Goal: Task Accomplishment & Management: Manage account settings

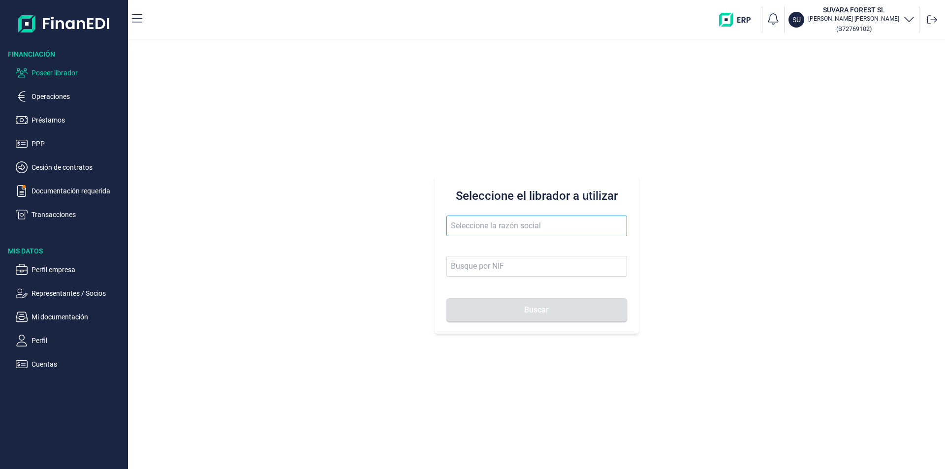
click at [453, 226] on input "text" at bounding box center [536, 226] width 181 height 21
click at [489, 248] on li "REPARACIONES GALBRI SL" at bounding box center [536, 250] width 181 height 20
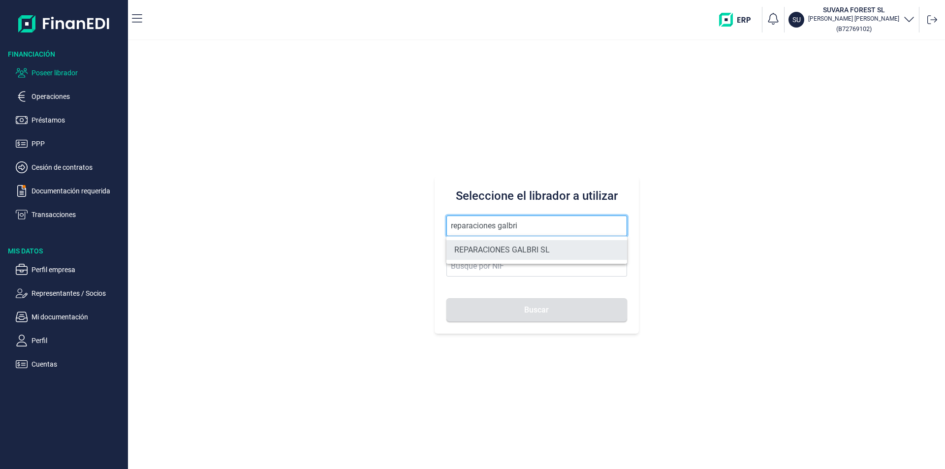
type input "REPARACIONES GALBRI SL"
type input "B70942362"
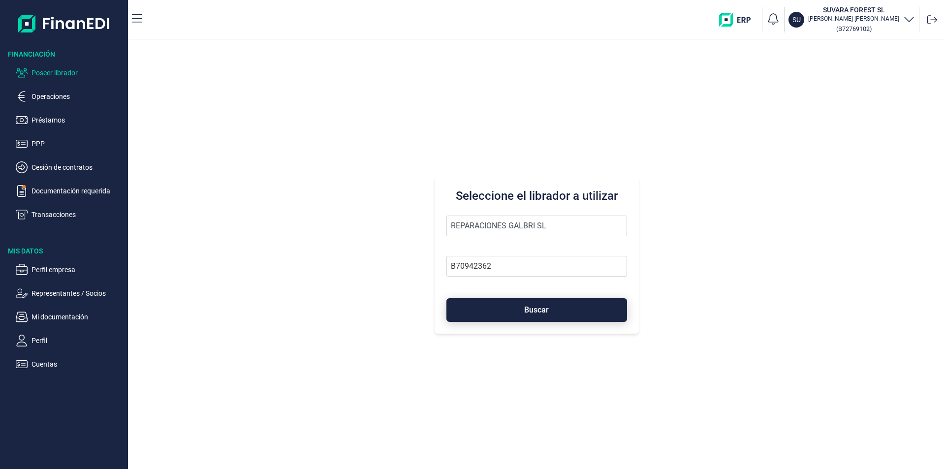
click at [506, 305] on button "Buscar" at bounding box center [536, 310] width 181 height 24
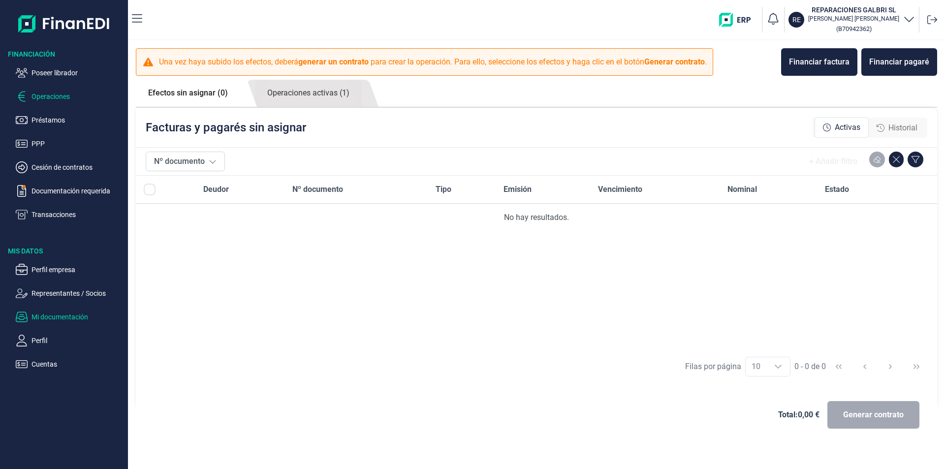
click at [73, 312] on p "Mi documentación" at bounding box center [77, 317] width 93 height 12
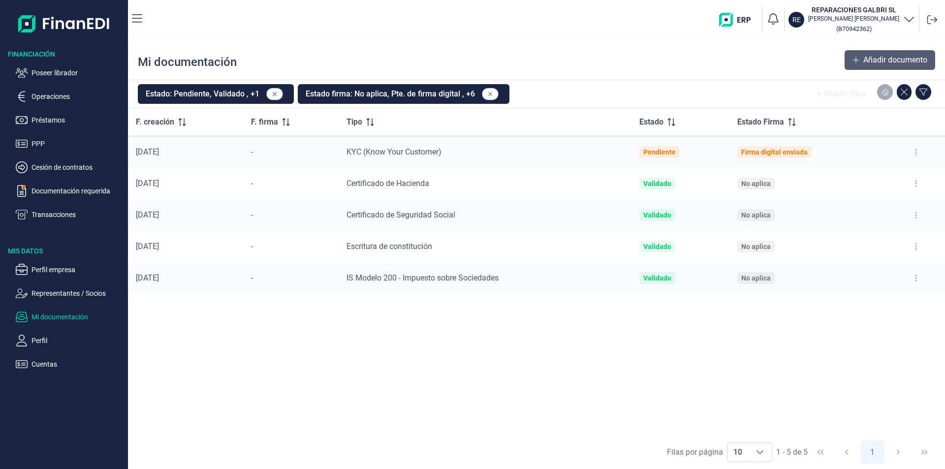
click at [872, 56] on span "Añadir documento" at bounding box center [895, 60] width 64 height 12
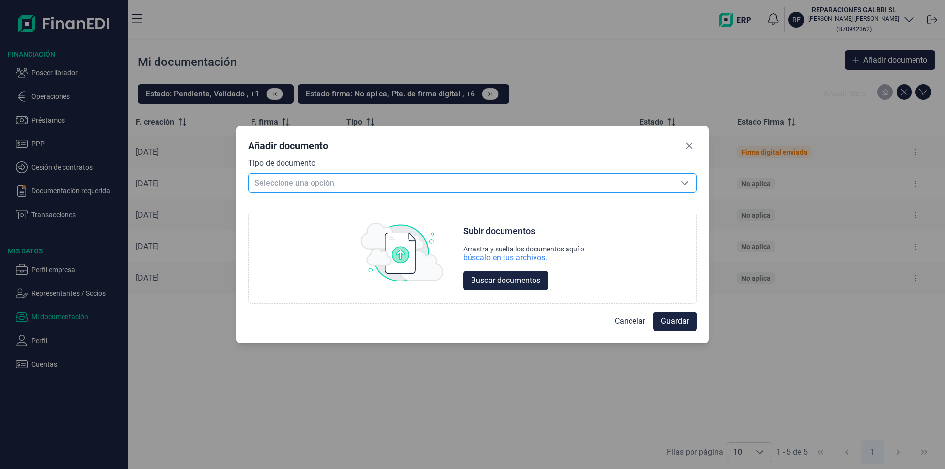
click at [305, 183] on span "Seleccione una opción" at bounding box center [460, 183] width 424 height 19
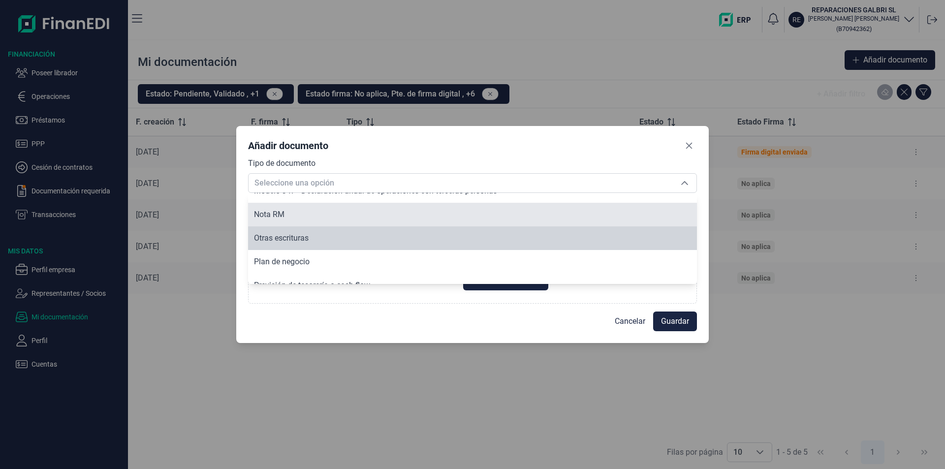
scroll to position [1346, 0]
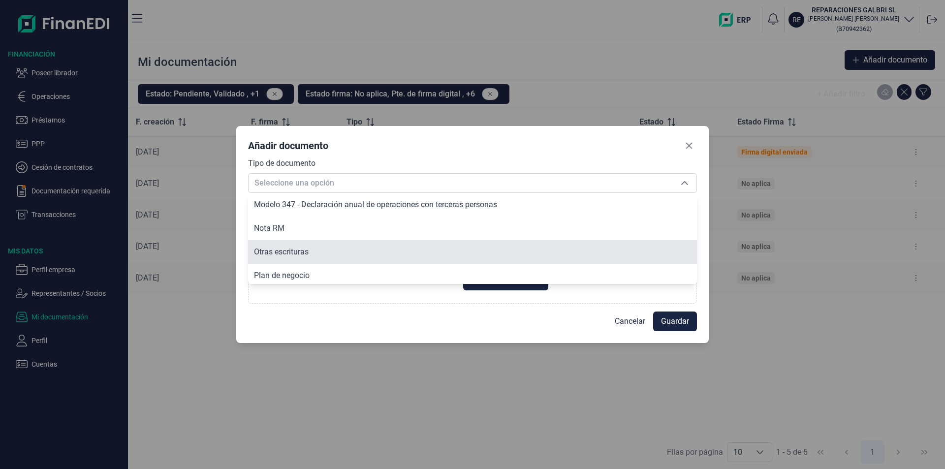
click at [301, 251] on span "Otras escrituras" at bounding box center [281, 251] width 55 height 9
type input "Otras escrituras"
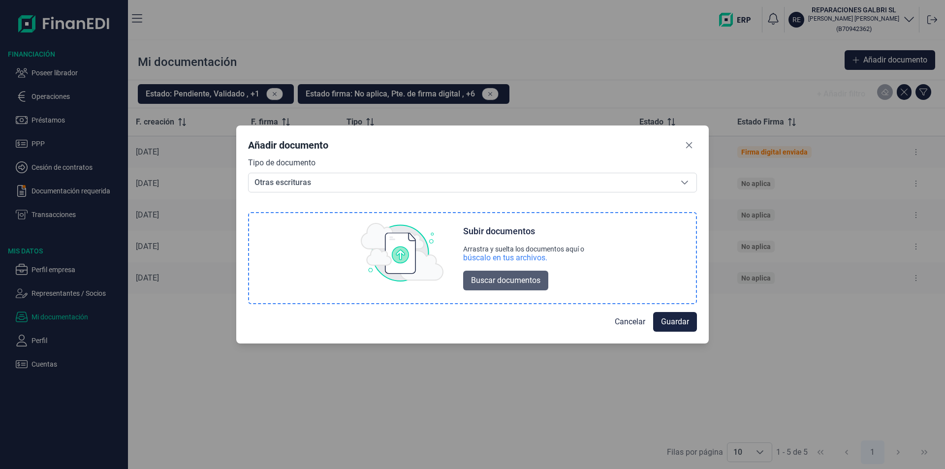
click at [506, 280] on span "Buscar documentos" at bounding box center [505, 281] width 69 height 12
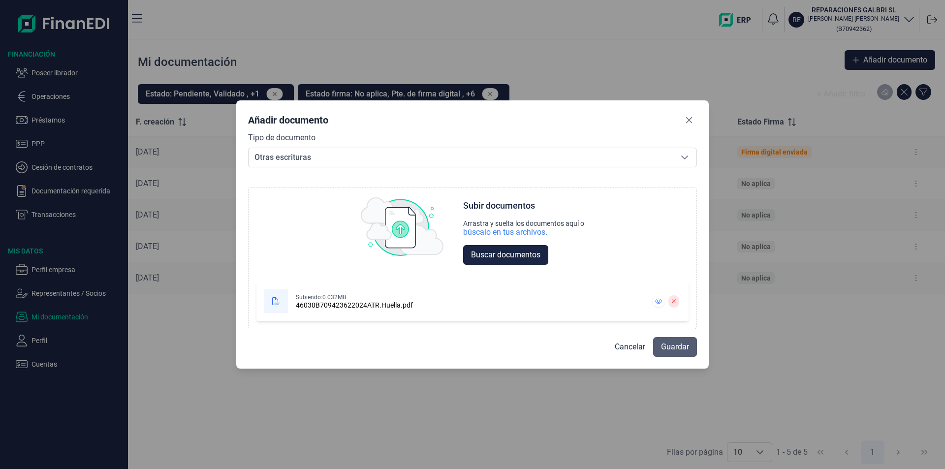
click at [681, 344] on span "Guardar" at bounding box center [675, 347] width 28 height 12
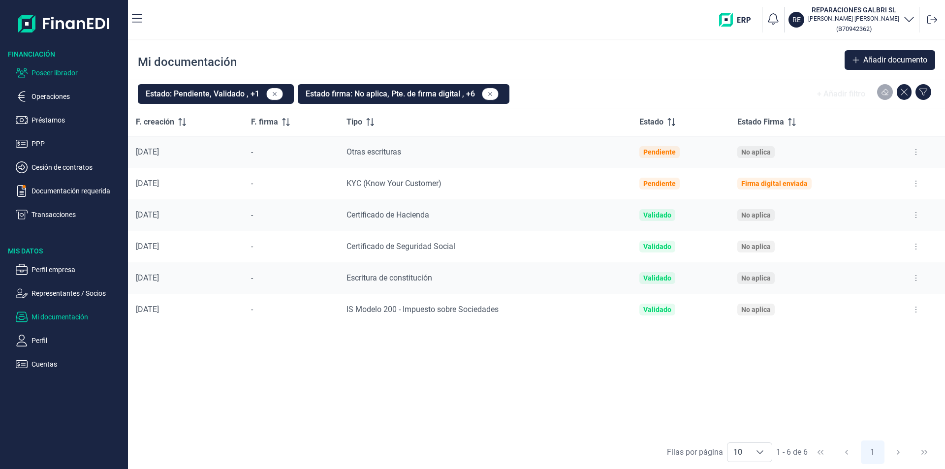
click at [77, 74] on p "Poseer librador" at bounding box center [77, 73] width 93 height 12
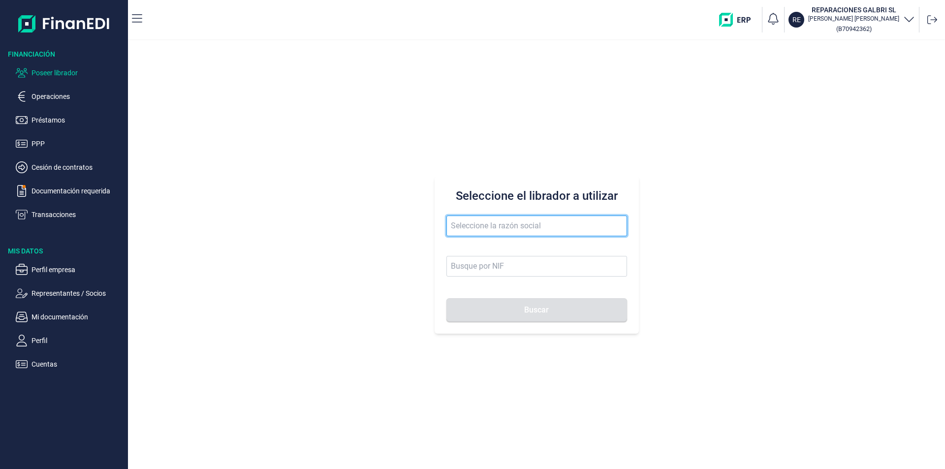
click at [457, 230] on input "text" at bounding box center [536, 226] width 181 height 21
click at [465, 225] on input "inosprime" at bounding box center [536, 226] width 181 height 21
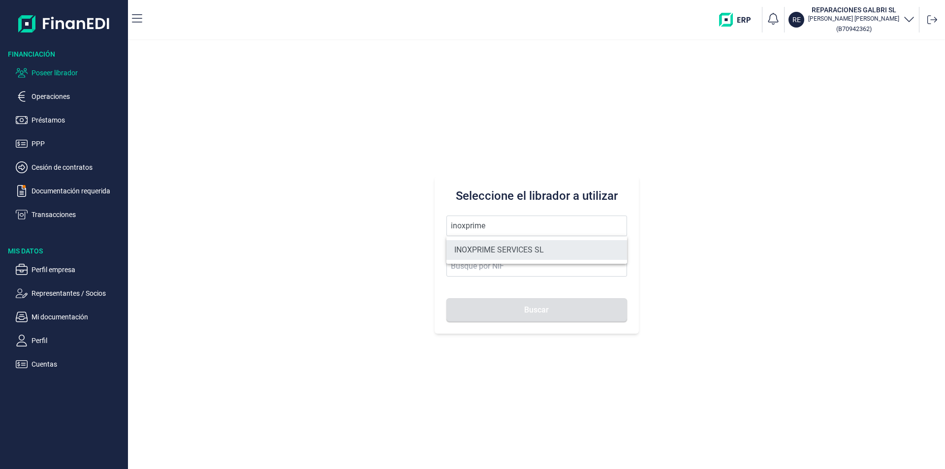
click at [492, 251] on li "INOXPRIME SERVICES SL" at bounding box center [536, 250] width 181 height 20
type input "INOXPRIME SERVICES SL"
type input "B75397307"
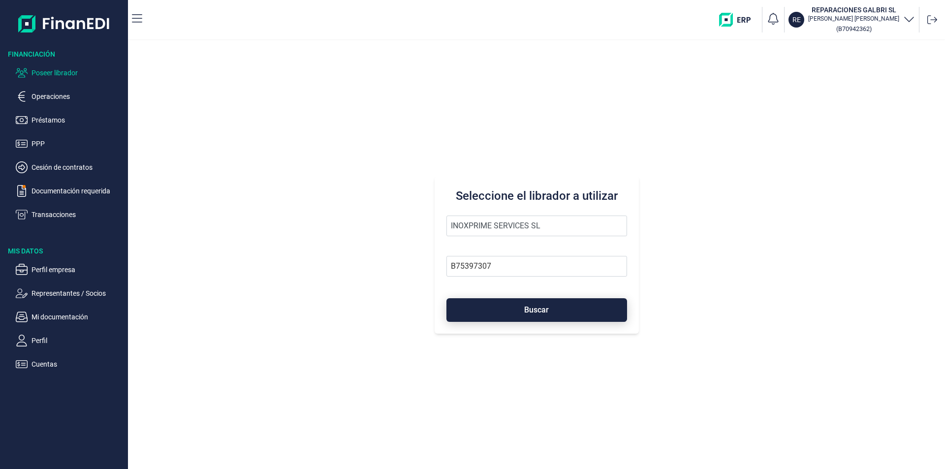
click at [499, 309] on button "Buscar" at bounding box center [536, 310] width 181 height 24
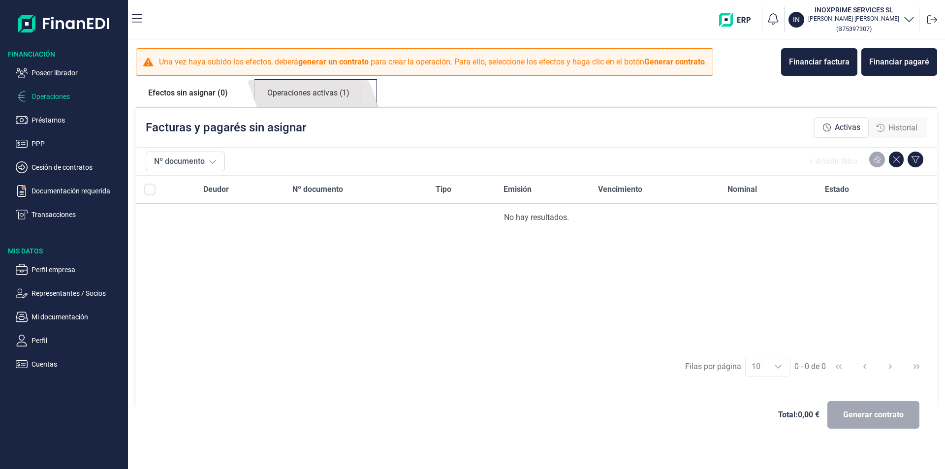
click at [302, 96] on link "Operaciones activas (1)" at bounding box center [308, 93] width 107 height 27
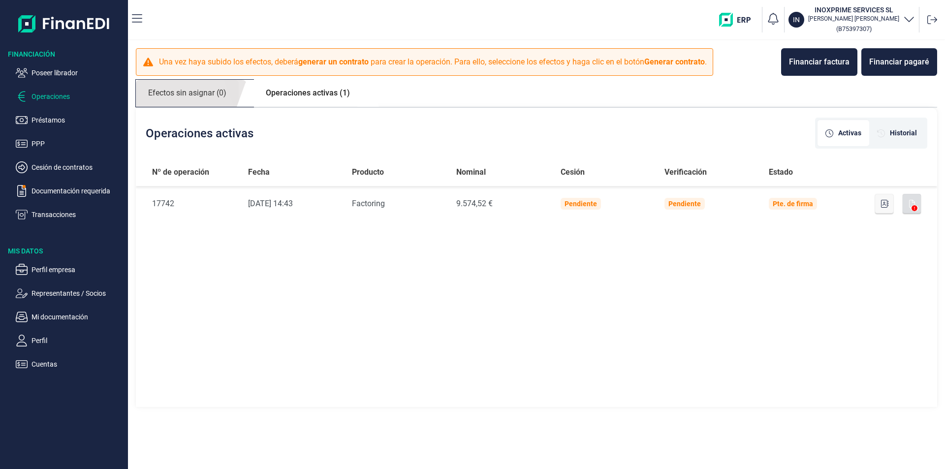
click at [207, 95] on link "Efectos sin asignar (0)" at bounding box center [187, 93] width 103 height 27
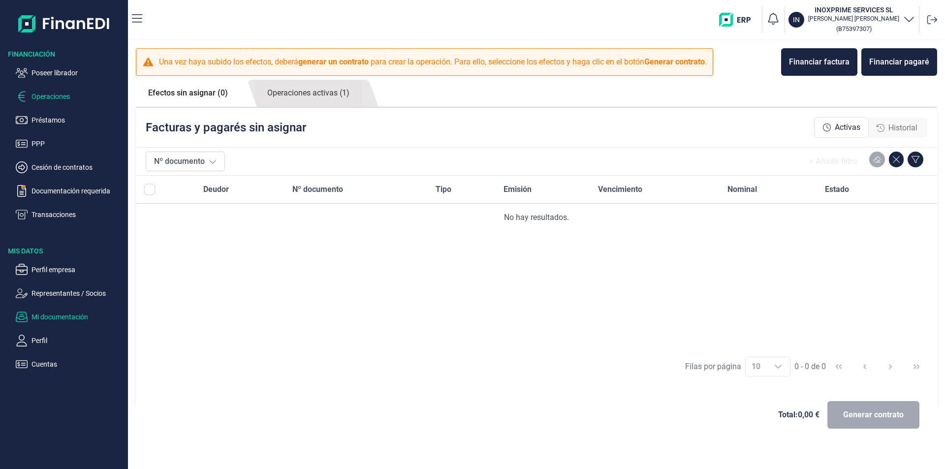
click at [62, 319] on p "Mi documentación" at bounding box center [77, 317] width 93 height 12
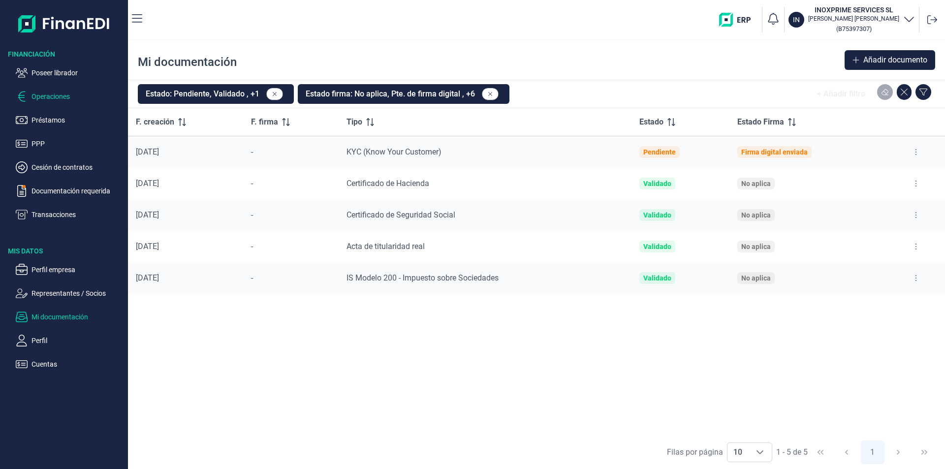
click at [62, 98] on p "Operaciones" at bounding box center [77, 97] width 93 height 12
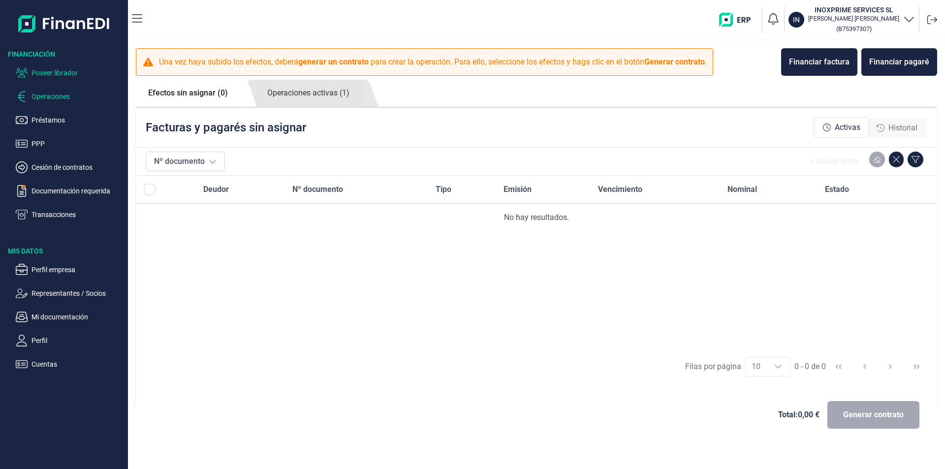
click at [70, 72] on p "Poseer librador" at bounding box center [77, 73] width 93 height 12
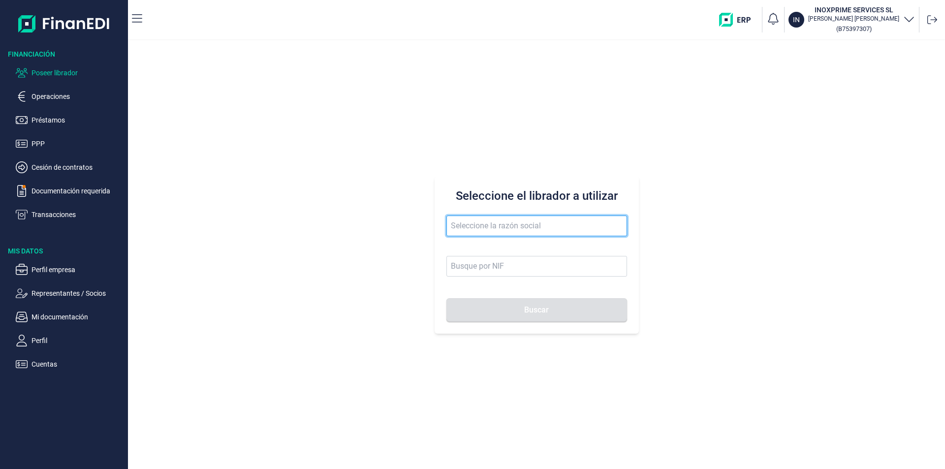
click at [471, 228] on input "text" at bounding box center [536, 226] width 181 height 21
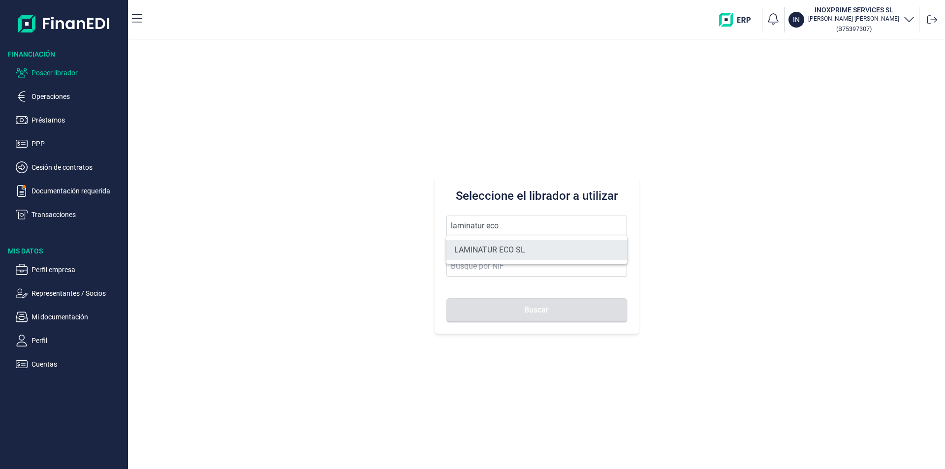
click at [509, 249] on li "LAMINATUR ECO SL" at bounding box center [536, 250] width 181 height 20
type input "LAMINATUR ECO SL"
type input "B19567312"
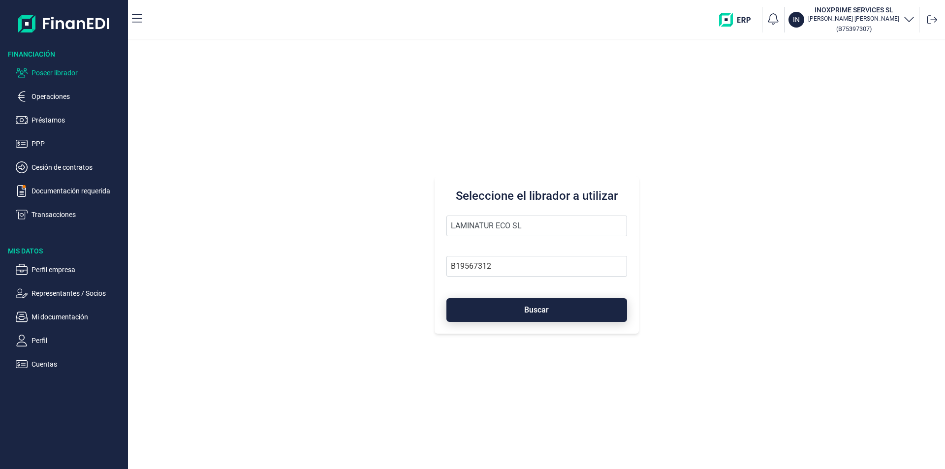
click at [526, 309] on span "Buscar" at bounding box center [536, 309] width 25 height 7
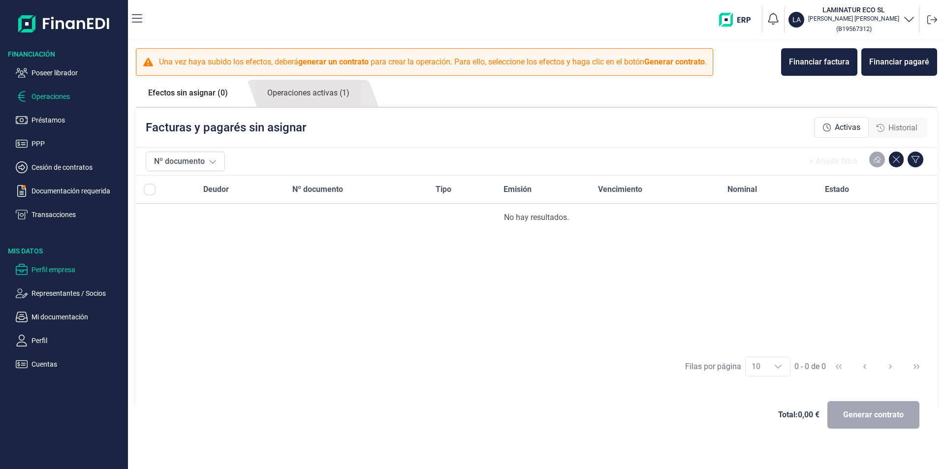
click at [65, 270] on p "Perfil empresa" at bounding box center [77, 270] width 93 height 12
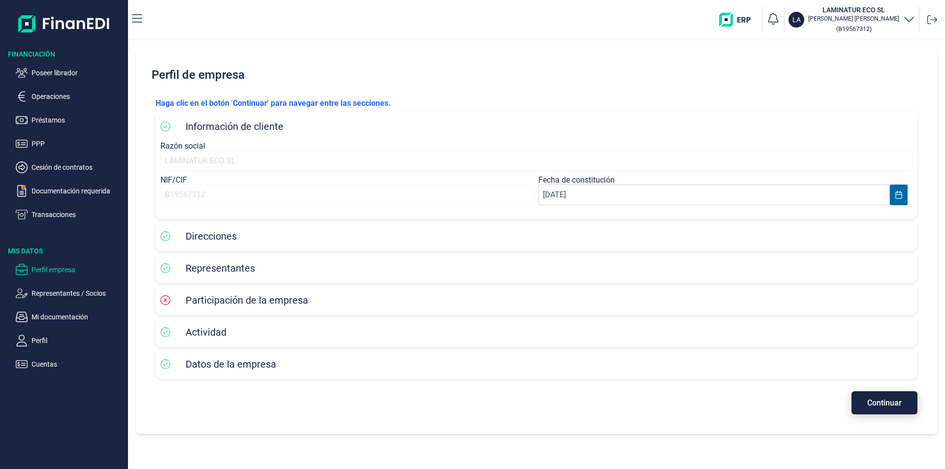
click at [889, 402] on span "Continuar" at bounding box center [884, 402] width 34 height 7
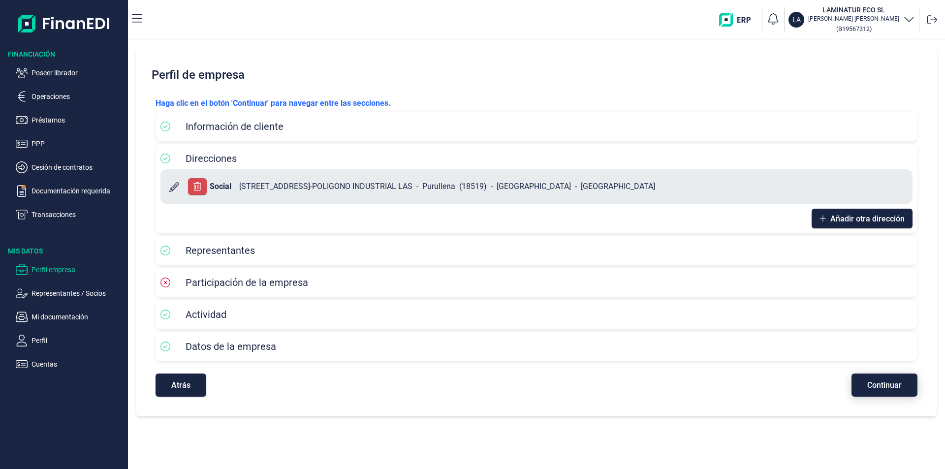
click at [883, 387] on span "Continuar" at bounding box center [884, 384] width 34 height 7
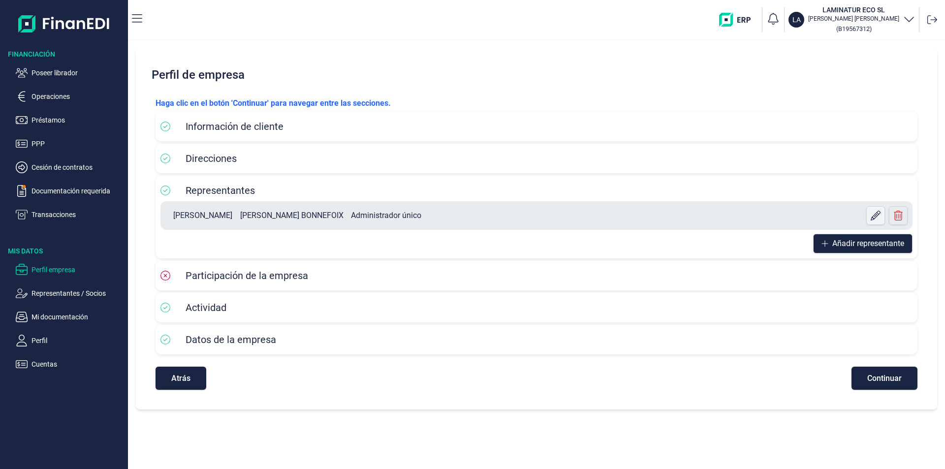
click at [874, 218] on icon at bounding box center [875, 216] width 10 height 10
select select "ES"
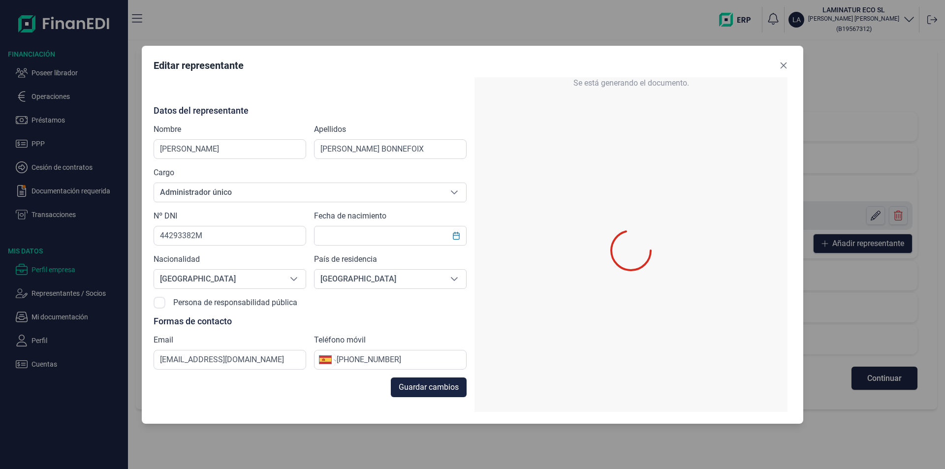
type input "13/02/1976"
click at [782, 68] on icon "Close" at bounding box center [783, 66] width 8 height 8
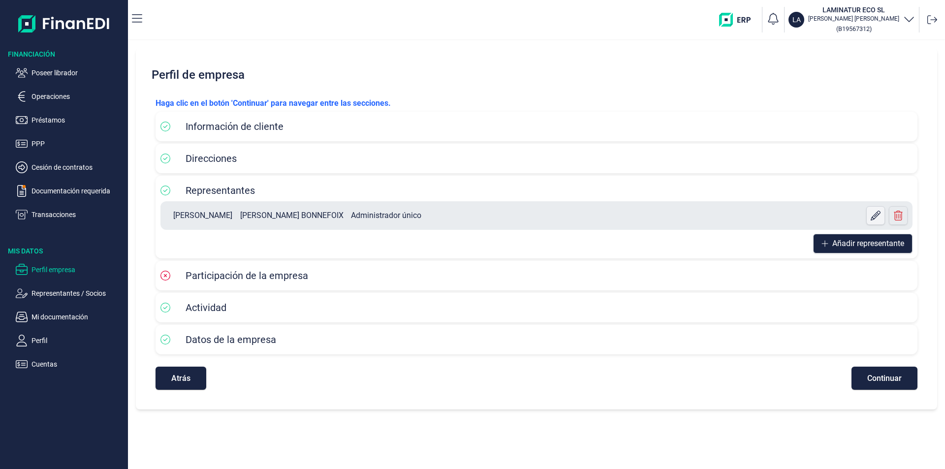
click at [875, 217] on icon at bounding box center [875, 216] width 10 height 10
select select "ES"
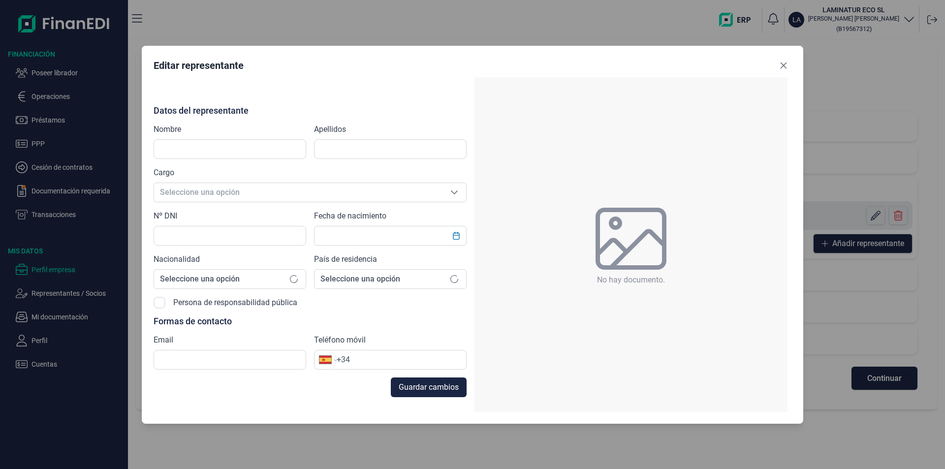
type input "GRACIELA"
type input "UREÑA BONNEFOIX"
type input "44293382M"
type input "comercial@laminatur.com"
type input "+34 634 63 03 50"
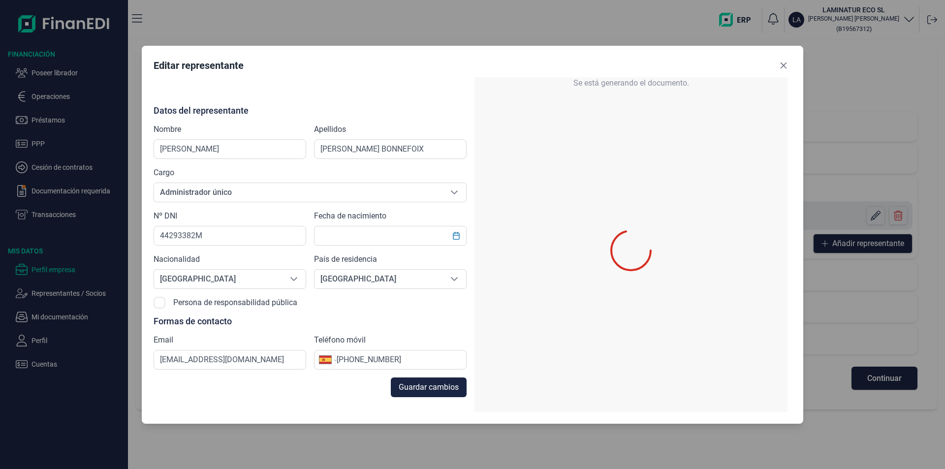
type input "13/02/1976"
click at [780, 62] on icon "Close" at bounding box center [783, 66] width 8 height 8
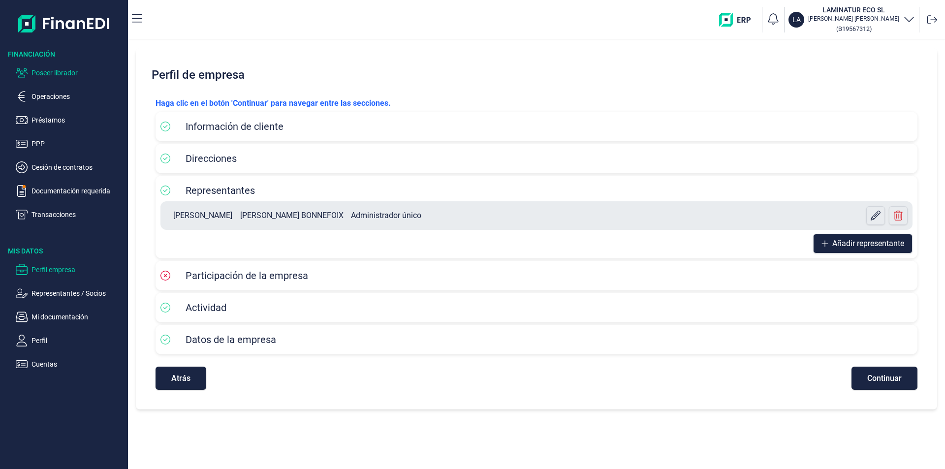
click at [48, 72] on p "Poseer librador" at bounding box center [77, 73] width 93 height 12
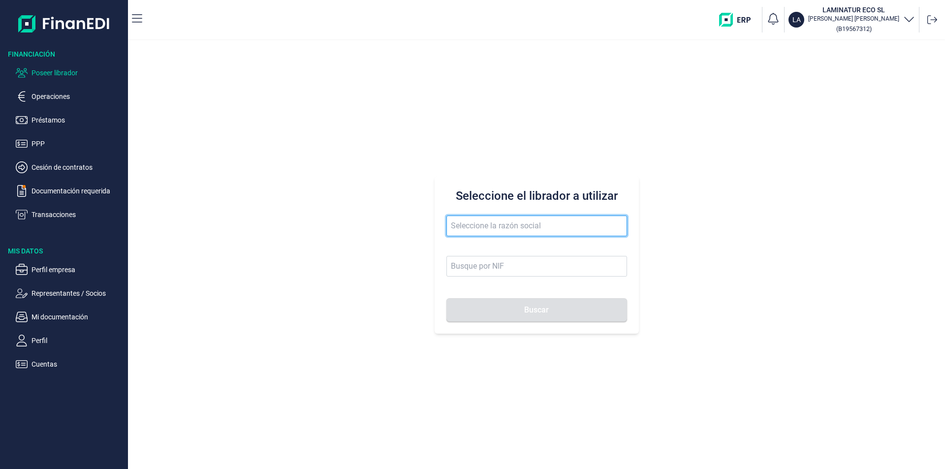
click at [456, 226] on input "text" at bounding box center [536, 226] width 181 height 21
click at [530, 225] on input "antonio mondragon" at bounding box center [536, 226] width 181 height 21
click at [527, 225] on input "antonio mondragon" at bounding box center [536, 226] width 181 height 21
click at [446, 298] on button "Buscar" at bounding box center [536, 310] width 181 height 24
drag, startPoint x: 526, startPoint y: 225, endPoint x: 452, endPoint y: 225, distance: 73.8
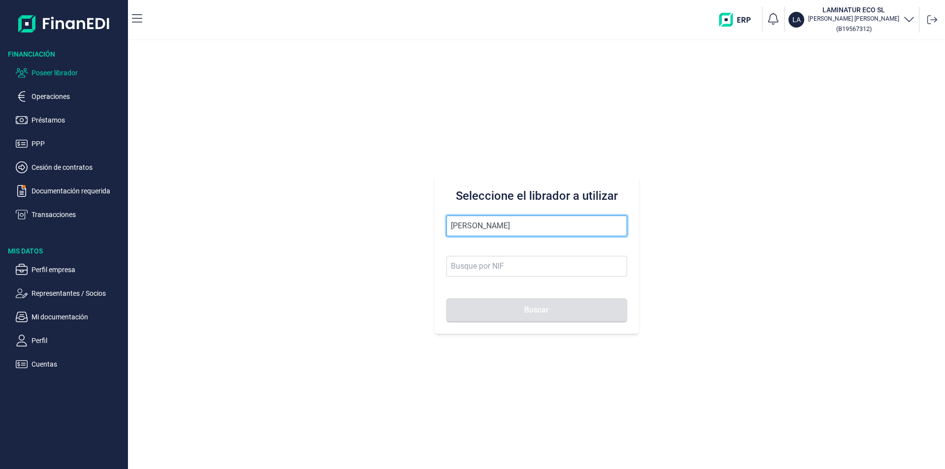
click at [452, 225] on input "antonio mondragon" at bounding box center [536, 226] width 181 height 21
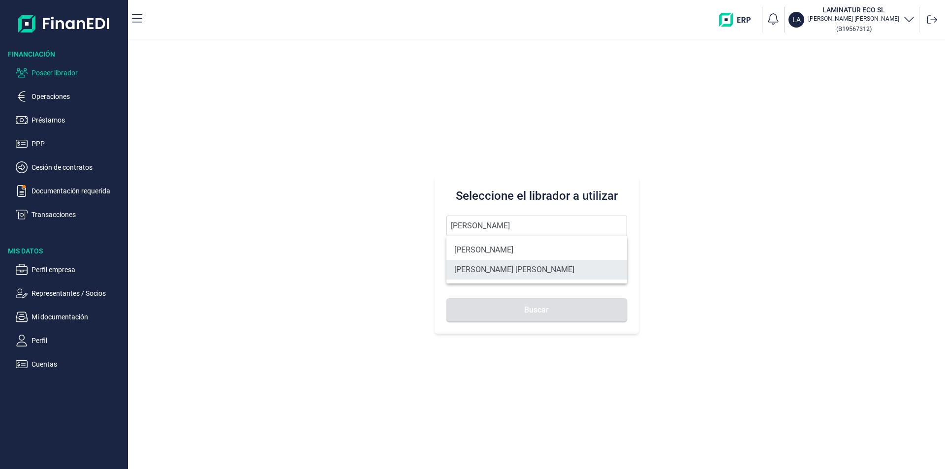
click at [496, 266] on li "ANTONIO ISRAEL MONDRAGÓN OCAMPO" at bounding box center [536, 270] width 181 height 20
type input "ANTONIO ISRAEL MONDRAGÓN OCAMPO"
type input "54026847P"
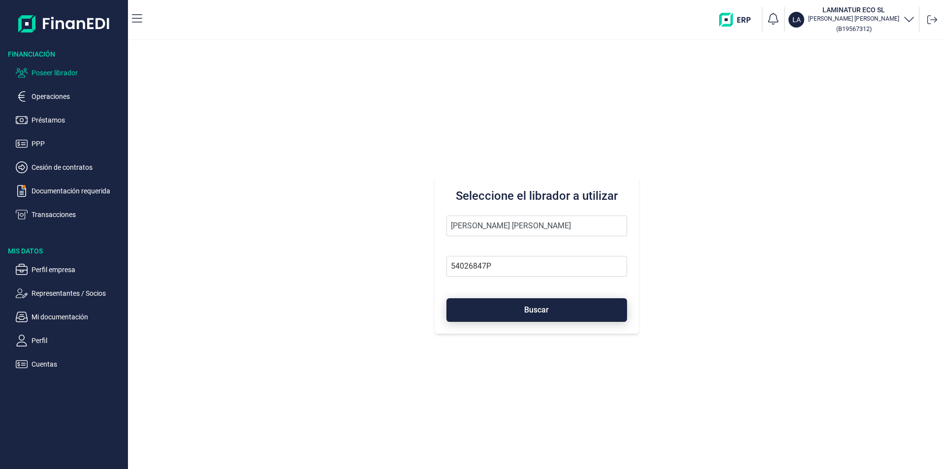
click at [530, 316] on button "Buscar" at bounding box center [536, 310] width 181 height 24
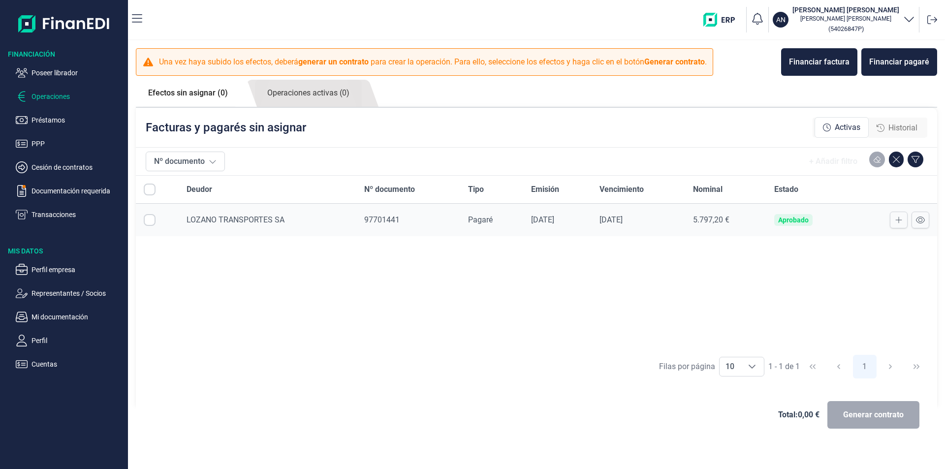
checkbox input "true"
click at [887, 126] on div "Historial" at bounding box center [896, 128] width 41 height 12
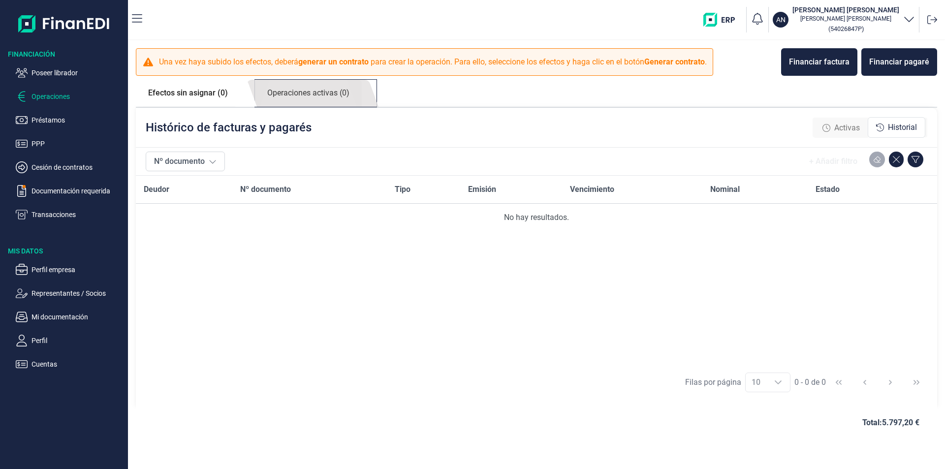
click at [333, 94] on link "Operaciones activas (0)" at bounding box center [308, 93] width 107 height 27
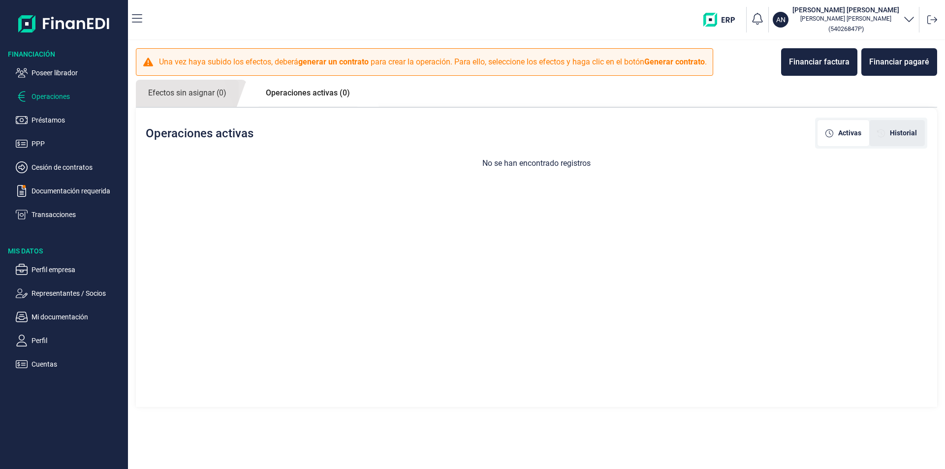
click at [907, 131] on span "Historial" at bounding box center [903, 133] width 27 height 10
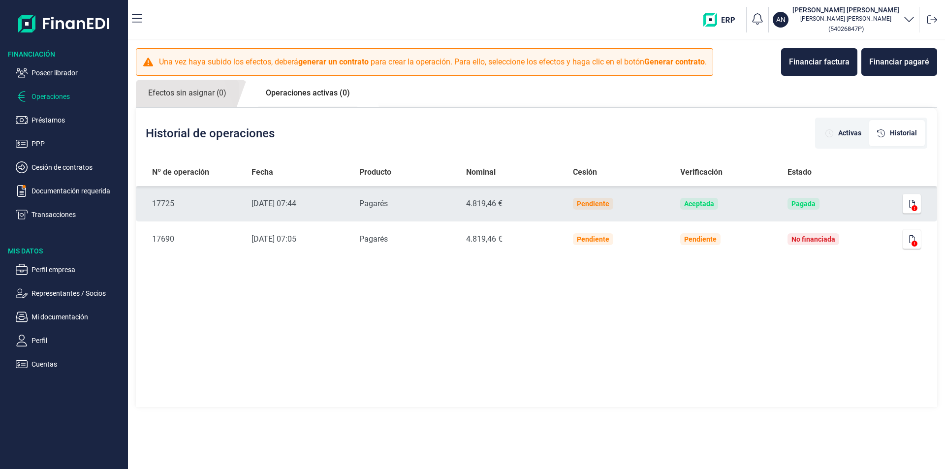
click at [881, 206] on td "Pagada" at bounding box center [833, 203] width 108 height 35
click at [855, 204] on td "Pagada" at bounding box center [833, 203] width 108 height 35
click at [907, 202] on button "button" at bounding box center [911, 204] width 19 height 20
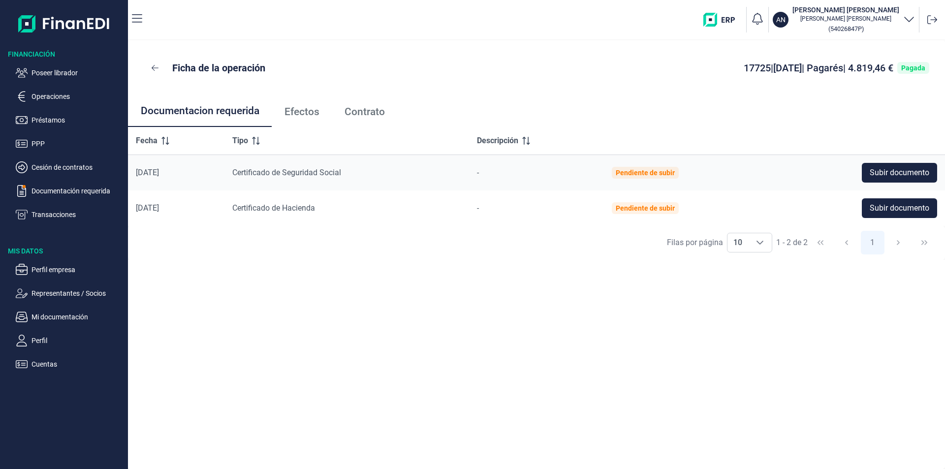
click at [306, 111] on span "Efectos" at bounding box center [301, 112] width 35 height 10
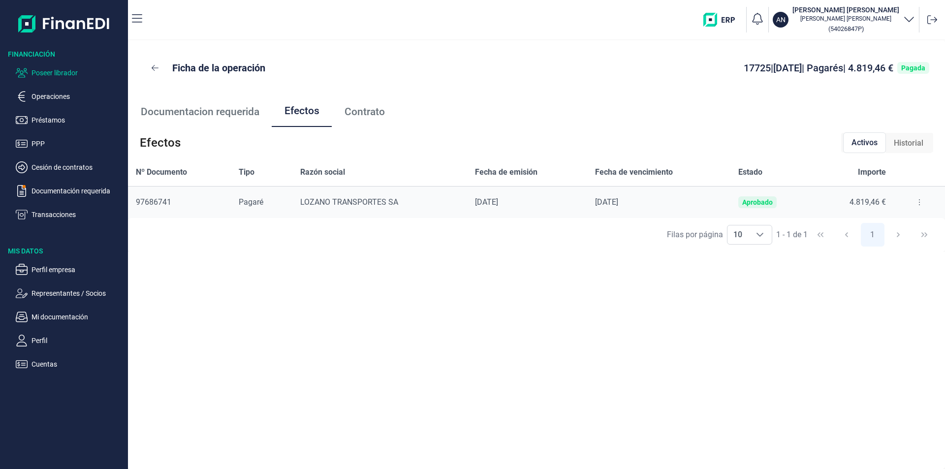
click at [67, 72] on p "Poseer librador" at bounding box center [77, 73] width 93 height 12
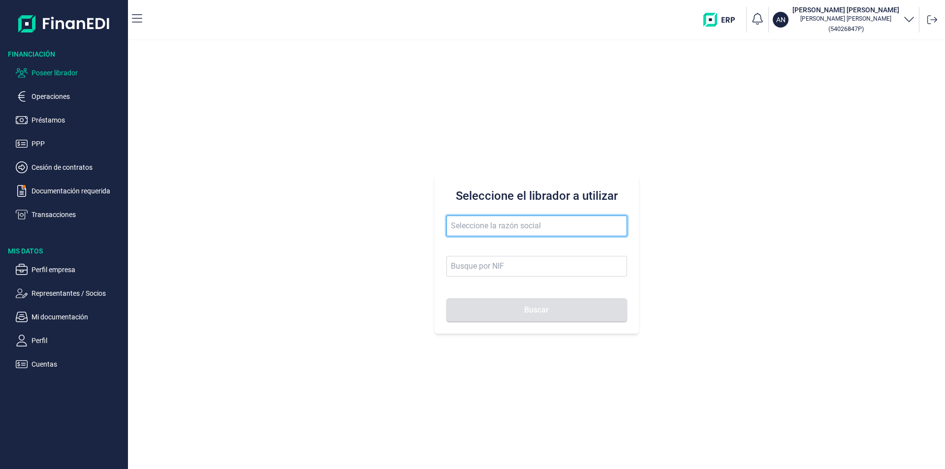
click at [457, 221] on input "text" at bounding box center [536, 226] width 181 height 21
type input "sibiu fores"
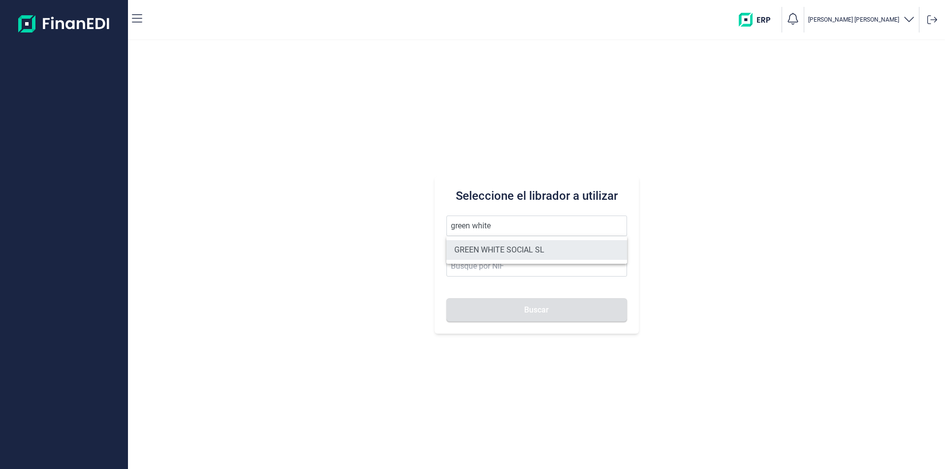
click at [503, 246] on li "GREEN WHITE SOCIAL SL" at bounding box center [536, 250] width 181 height 20
type input "GREEN WHITE SOCIAL SL"
type input "B09842113"
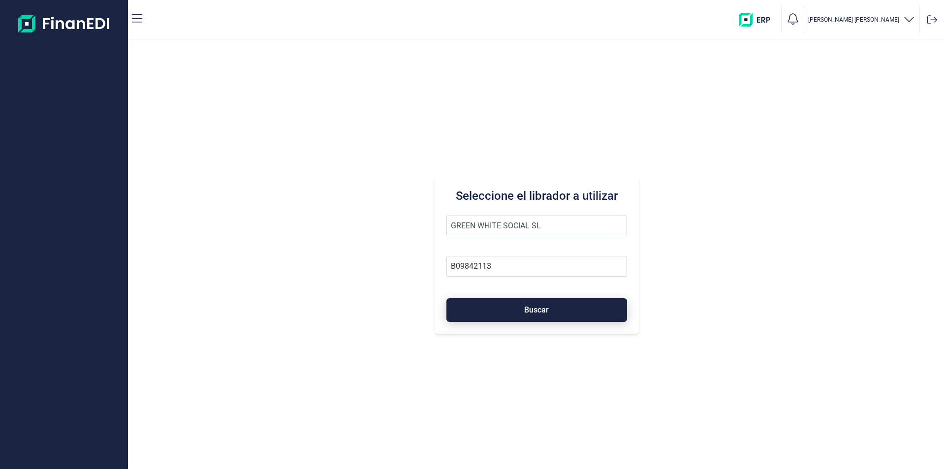
click at [517, 311] on button "Buscar" at bounding box center [536, 310] width 181 height 24
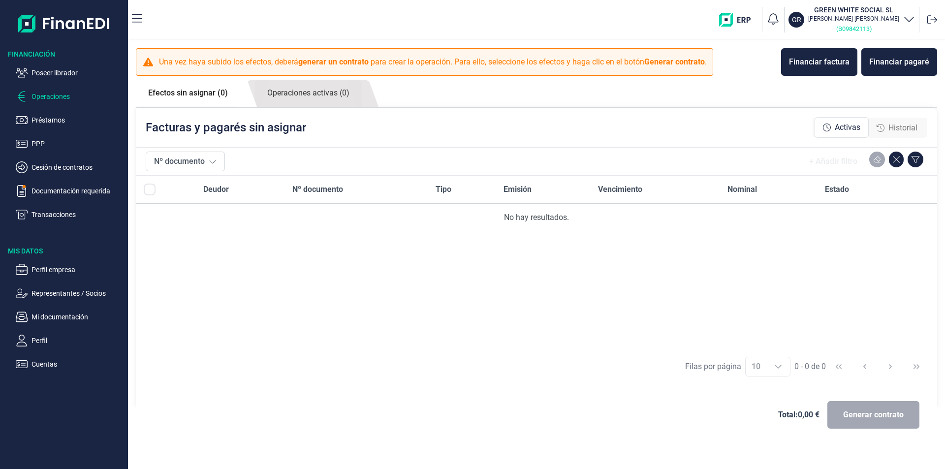
click at [863, 29] on small "( B09842113 )" at bounding box center [853, 28] width 35 height 7
click at [754, 21] on img "button" at bounding box center [738, 20] width 39 height 14
click at [61, 71] on p "Poseer librador" at bounding box center [77, 73] width 93 height 12
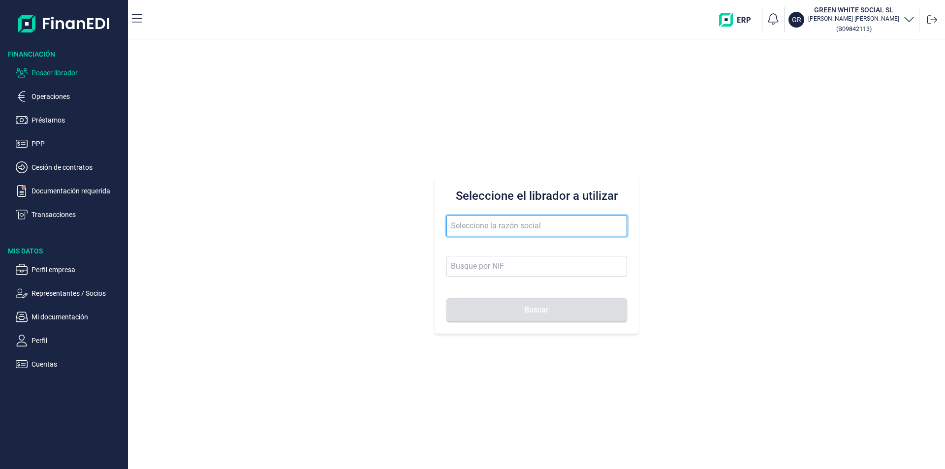
click at [459, 224] on input "text" at bounding box center [536, 226] width 181 height 21
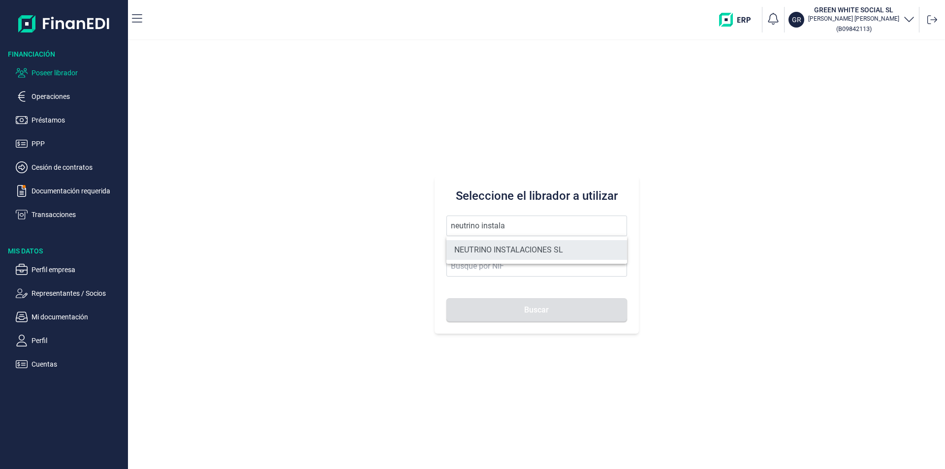
click at [491, 245] on li "NEUTRINO INSTALACIONES SL" at bounding box center [536, 250] width 181 height 20
type input "NEUTRINO INSTALACIONES SL"
type input "B42737726"
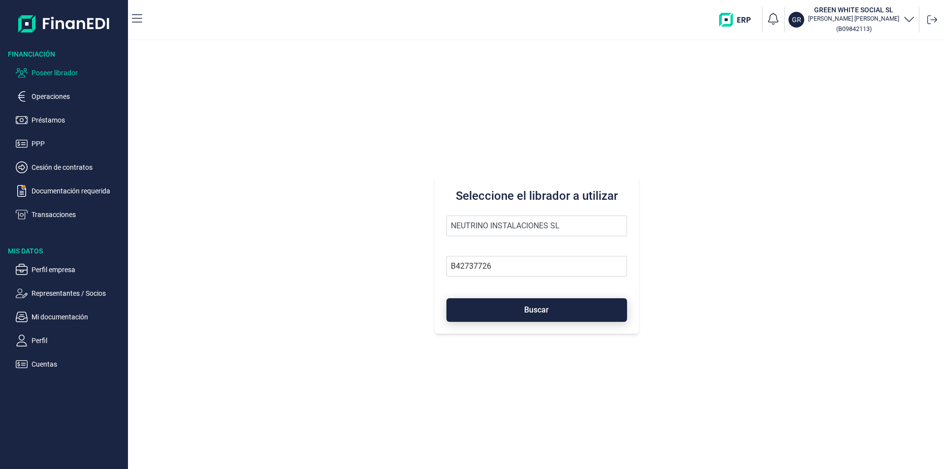
click at [526, 312] on span "Buscar" at bounding box center [536, 309] width 25 height 7
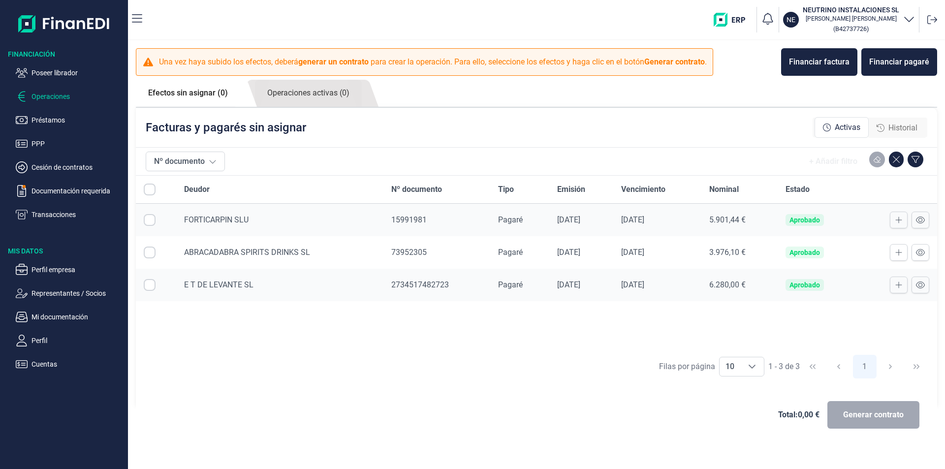
checkbox input "true"
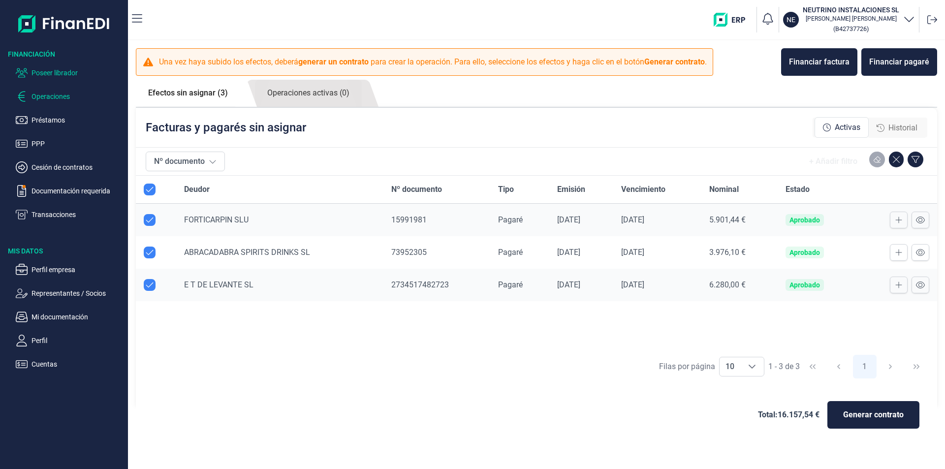
click at [62, 71] on p "Poseer librador" at bounding box center [77, 73] width 93 height 12
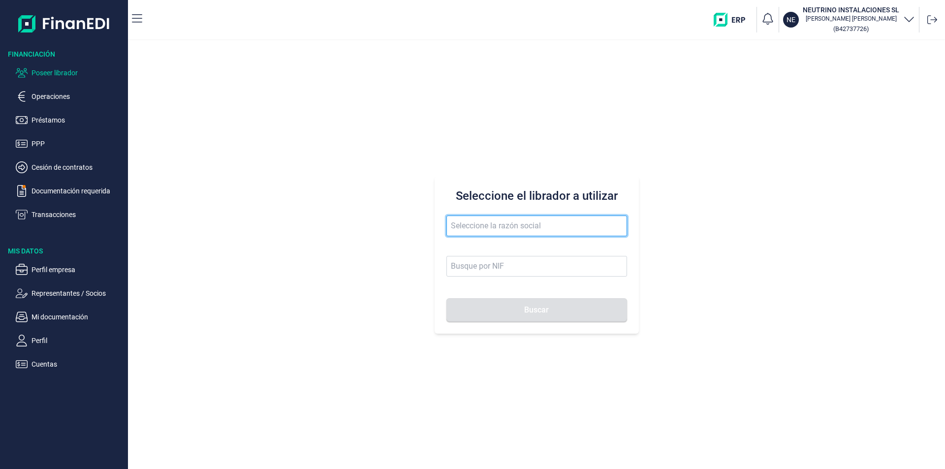
click at [460, 227] on input "text" at bounding box center [536, 226] width 181 height 21
drag, startPoint x: 500, startPoint y: 227, endPoint x: 457, endPoint y: 225, distance: 43.3
click at [457, 225] on input "steel beau" at bounding box center [536, 226] width 181 height 21
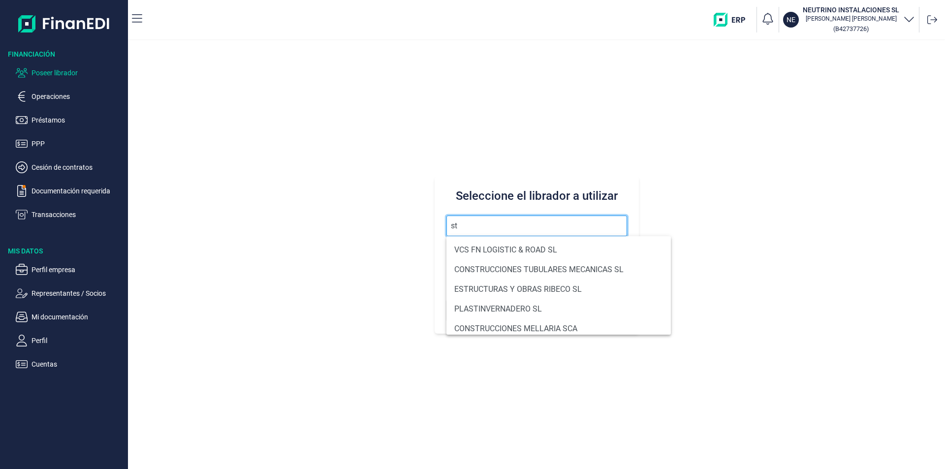
type input "s"
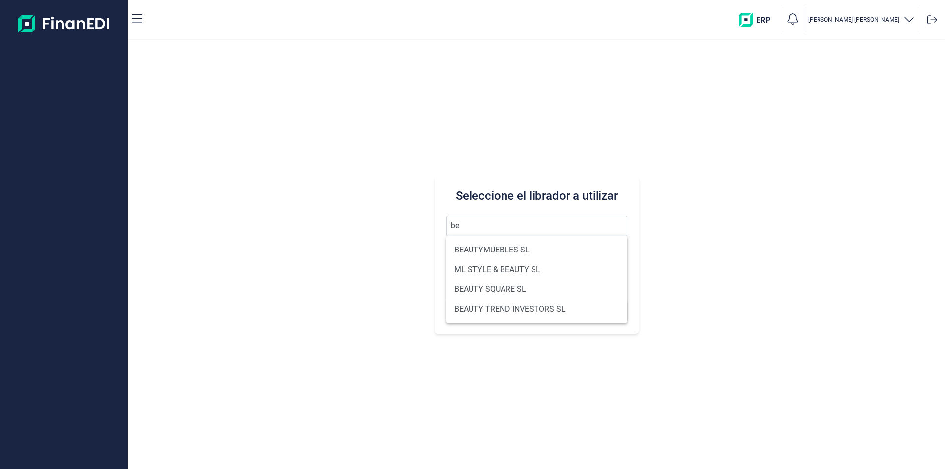
type input "b"
type input "steel beau"
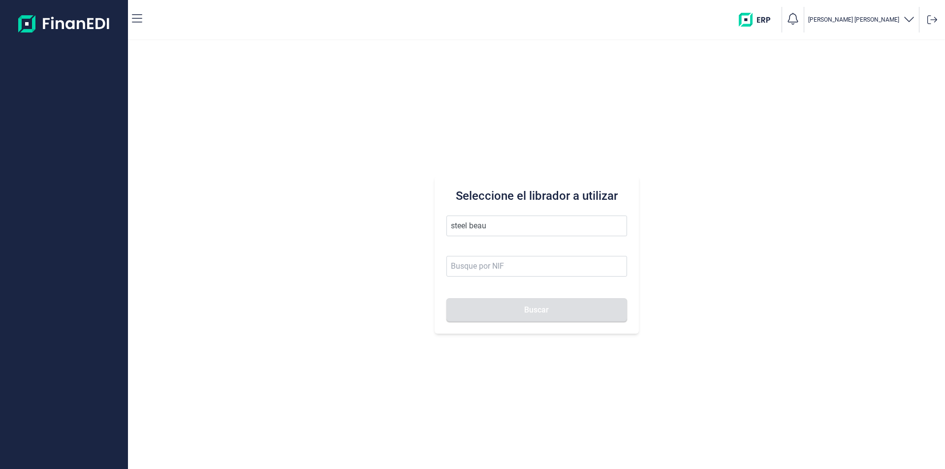
drag, startPoint x: 492, startPoint y: 222, endPoint x: 432, endPoint y: 228, distance: 60.3
click at [432, 228] on div "Seleccione el librador a utilizar steel beau Buscar" at bounding box center [536, 254] width 817 height 429
click at [452, 222] on input "text" at bounding box center [536, 226] width 181 height 21
click at [483, 249] on li "MOSQUITEN SISTEMAS SL" at bounding box center [536, 250] width 181 height 20
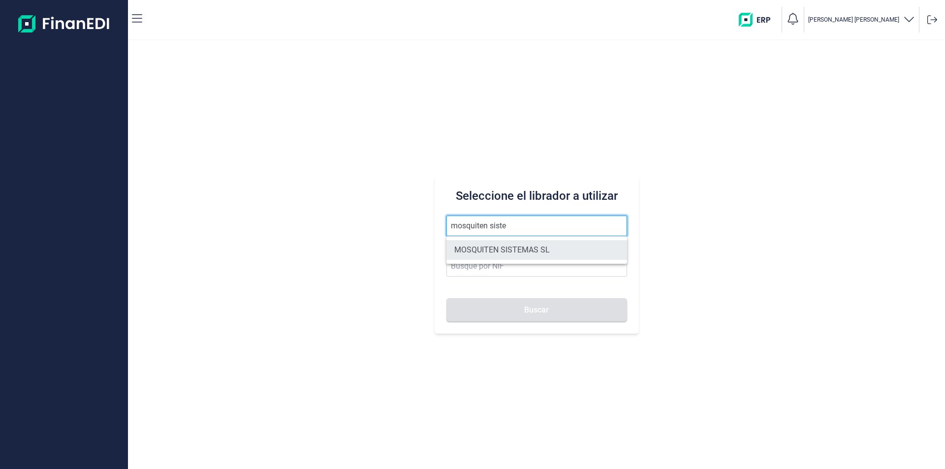
type input "MOSQUITEN SISTEMAS SL"
type input "B90198250"
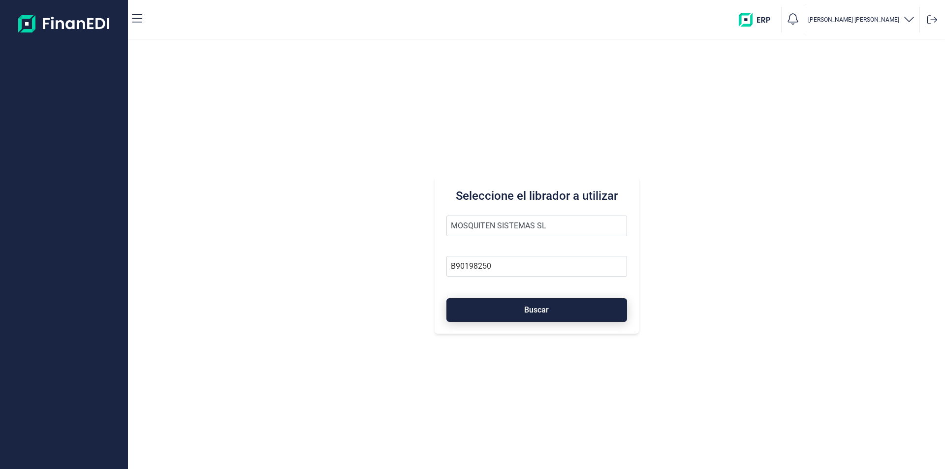
click at [509, 312] on button "Buscar" at bounding box center [536, 310] width 181 height 24
